Goal: Task Accomplishment & Management: Use online tool/utility

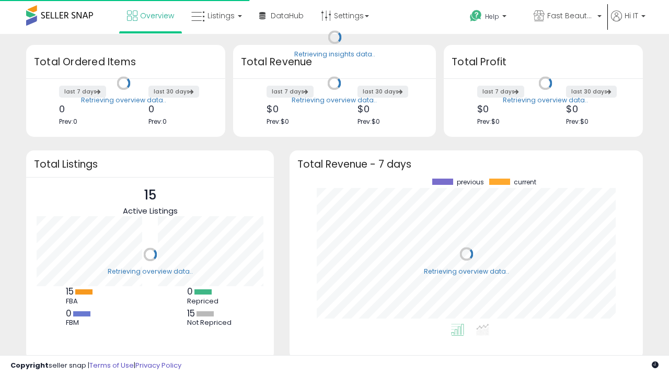
scroll to position [145, 332]
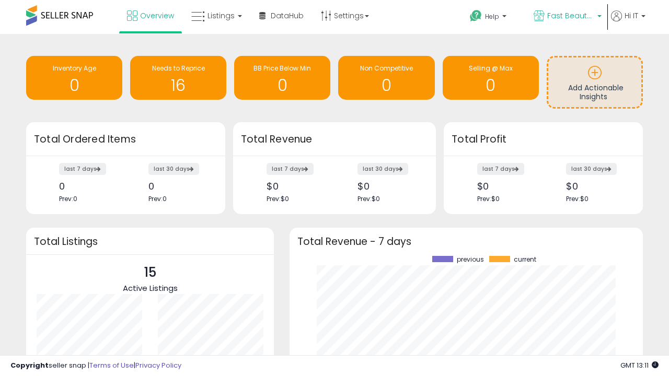
click at [567, 17] on span "Fast Beauty ([GEOGRAPHIC_DATA])" at bounding box center [570, 15] width 47 height 10
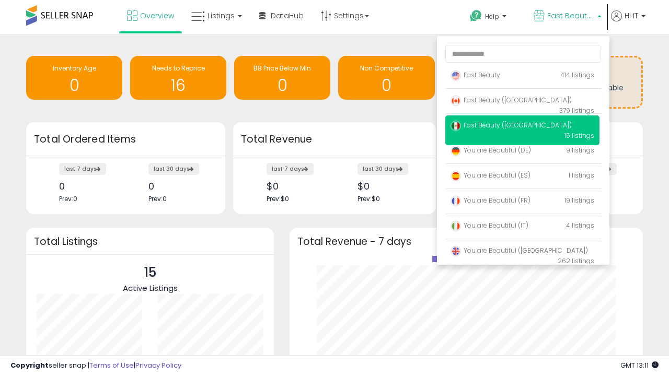
click at [522, 127] on span "Fast Beauty ([GEOGRAPHIC_DATA])" at bounding box center [511, 125] width 121 height 9
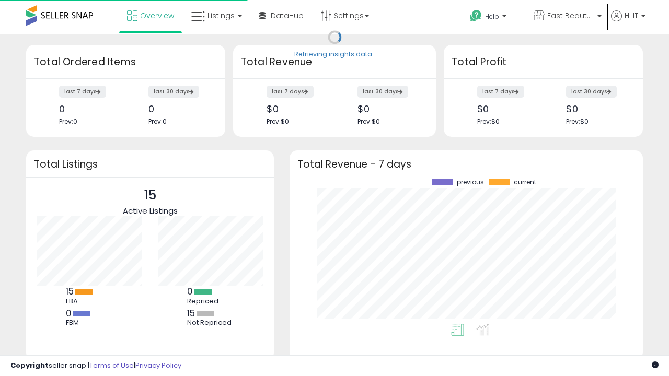
scroll to position [145, 332]
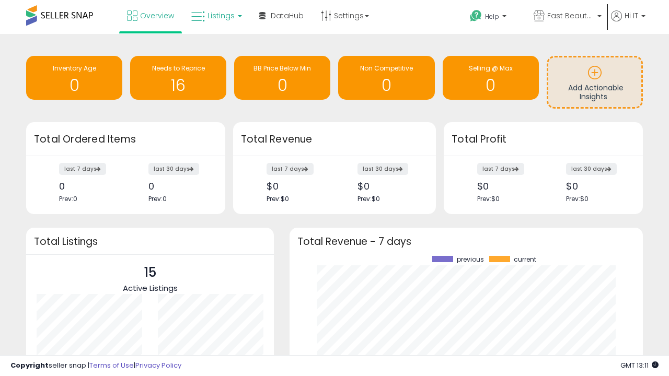
click at [215, 16] on span "Listings" at bounding box center [221, 15] width 27 height 10
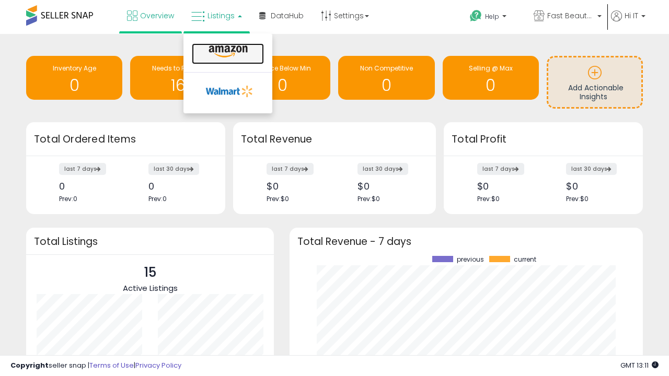
click at [227, 52] on icon at bounding box center [227, 52] width 45 height 14
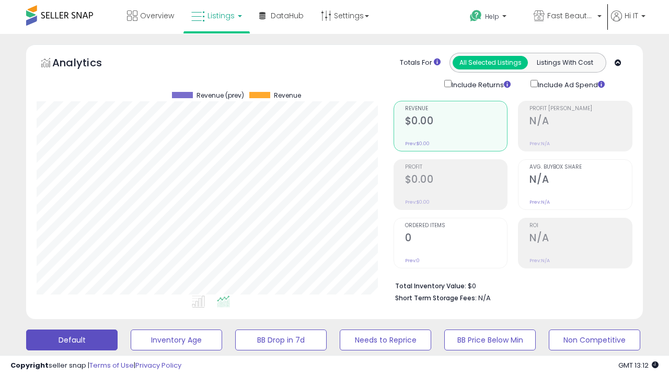
scroll to position [203, 0]
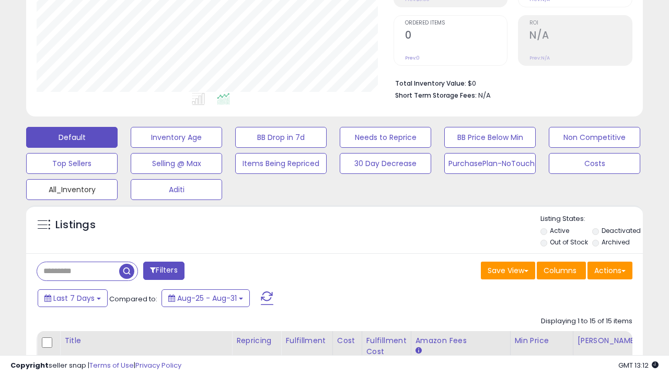
click at [72, 188] on button "All_Inventory" at bounding box center [71, 189] width 91 height 21
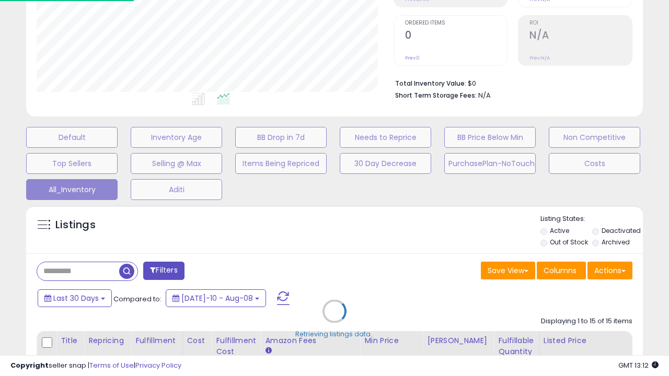
scroll to position [214, 356]
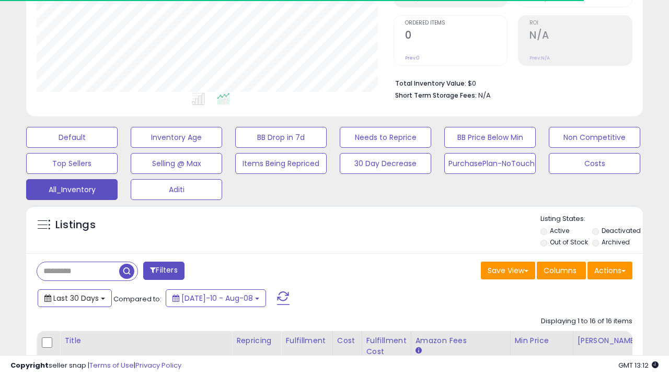
click at [74, 297] on span "Last 30 Days" at bounding box center [75, 298] width 45 height 10
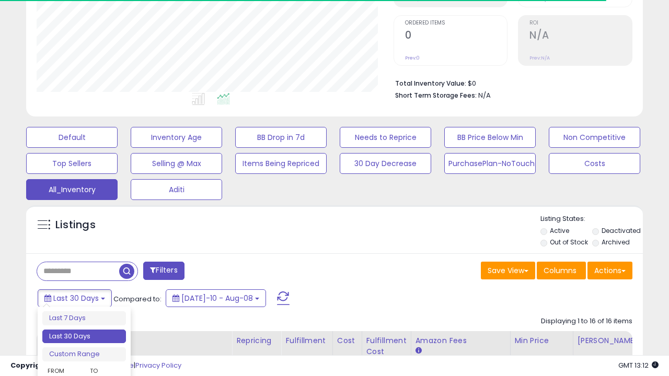
click at [84, 337] on li "Last 30 Days" at bounding box center [84, 337] width 84 height 14
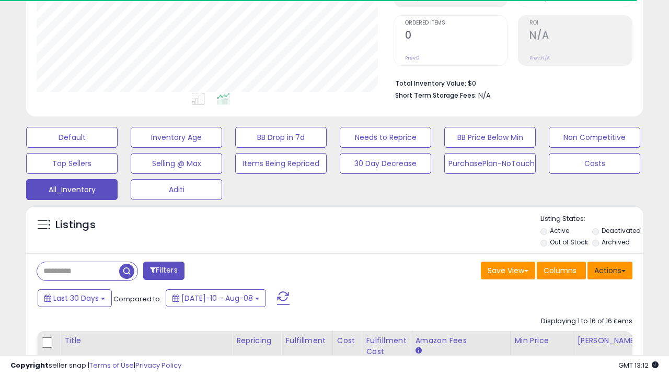
click at [610, 270] on button "Actions" at bounding box center [610, 271] width 45 height 18
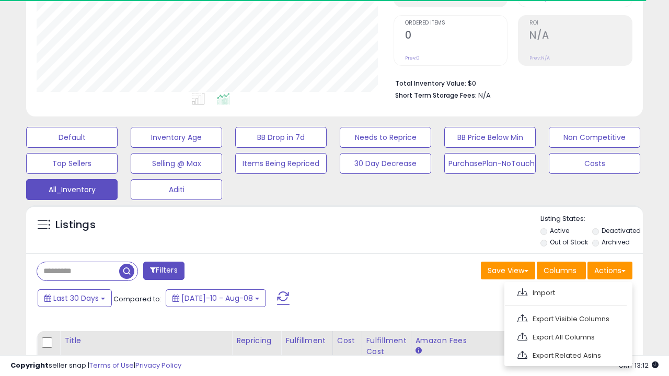
click at [567, 336] on link "Export All Columns" at bounding box center [567, 337] width 114 height 16
